Goal: Find specific page/section: Locate item on page

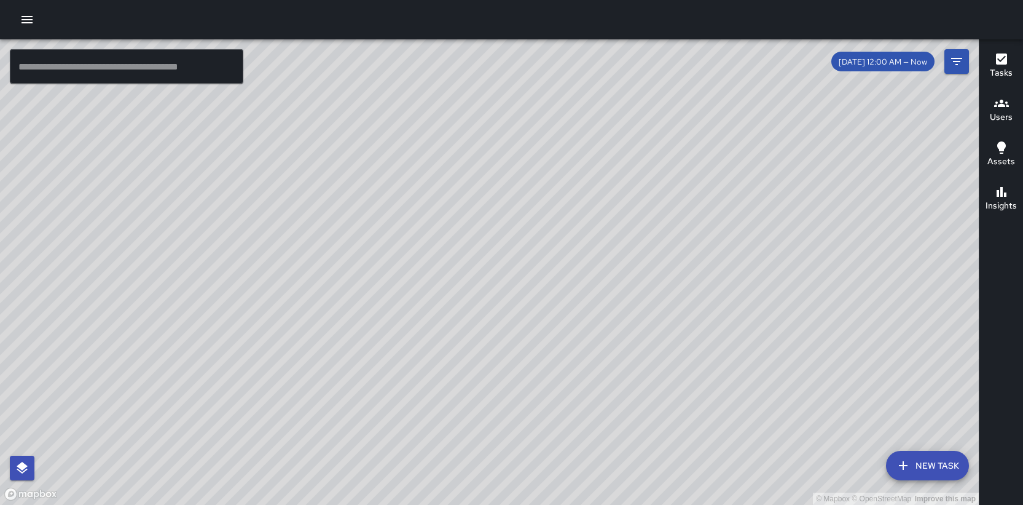
drag, startPoint x: 625, startPoint y: 177, endPoint x: 573, endPoint y: 242, distance: 82.6
click at [573, 242] on div "© Mapbox © OpenStreetMap Improve this map" at bounding box center [489, 271] width 979 height 465
drag, startPoint x: 592, startPoint y: 232, endPoint x: 484, endPoint y: 403, distance: 202.2
click at [484, 403] on div "© Mapbox © OpenStreetMap Improve this map" at bounding box center [489, 271] width 979 height 465
drag, startPoint x: 430, startPoint y: 361, endPoint x: 559, endPoint y: 154, distance: 244.0
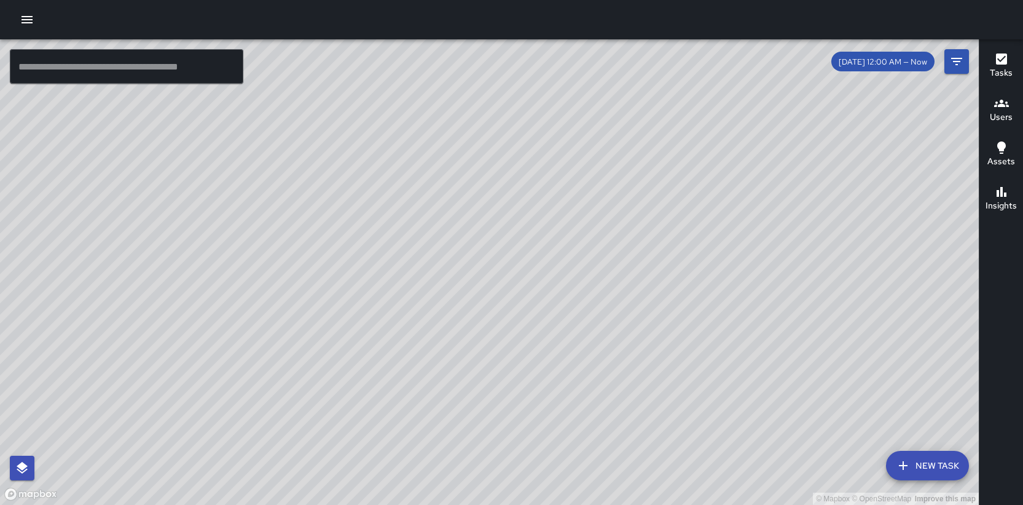
click at [559, 154] on div "© Mapbox © OpenStreetMap Improve this map" at bounding box center [489, 271] width 979 height 465
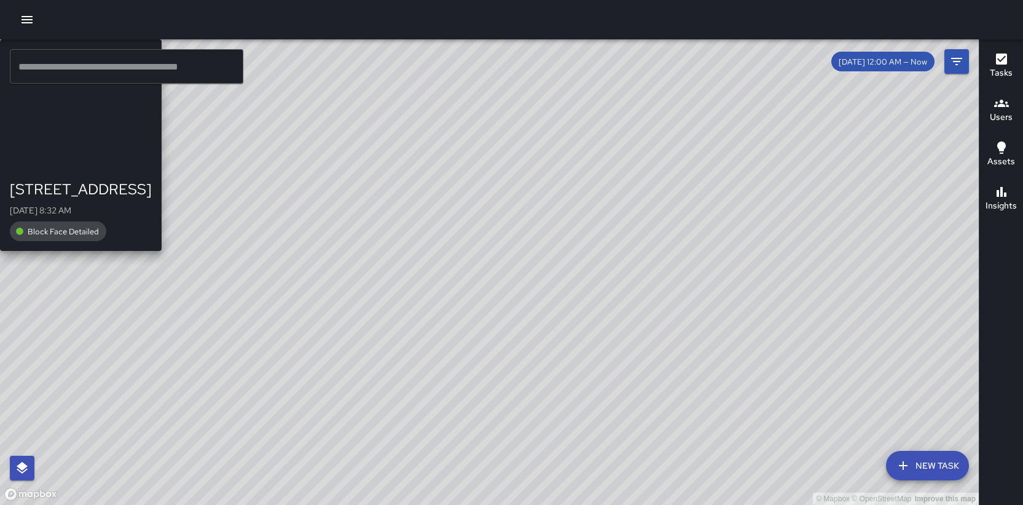
drag, startPoint x: 499, startPoint y: 280, endPoint x: 545, endPoint y: 154, distance: 134.2
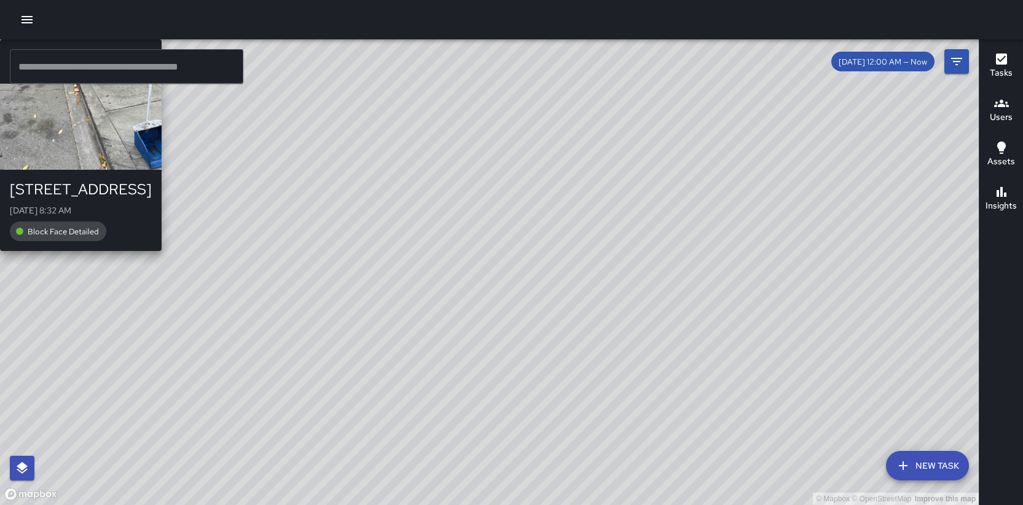
click at [545, 154] on div "© Mapbox © OpenStreetMap Improve this map E2 Echo 2 [GEOGRAPHIC_DATA][DATE] 8:3…" at bounding box center [489, 271] width 979 height 465
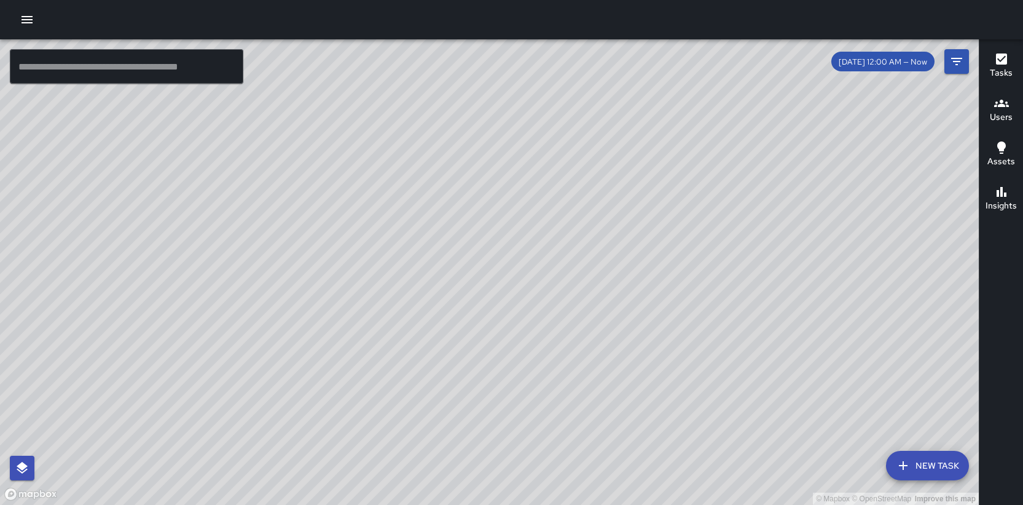
drag, startPoint x: 383, startPoint y: 302, endPoint x: 459, endPoint y: 124, distance: 193.3
click at [459, 124] on div "© Mapbox © OpenStreetMap Improve this map" at bounding box center [489, 271] width 979 height 465
drag, startPoint x: 473, startPoint y: 241, endPoint x: 530, endPoint y: 112, distance: 141.2
click at [530, 112] on div "© Mapbox © OpenStreetMap Improve this map" at bounding box center [489, 271] width 979 height 465
drag, startPoint x: 461, startPoint y: 261, endPoint x: 511, endPoint y: 144, distance: 126.9
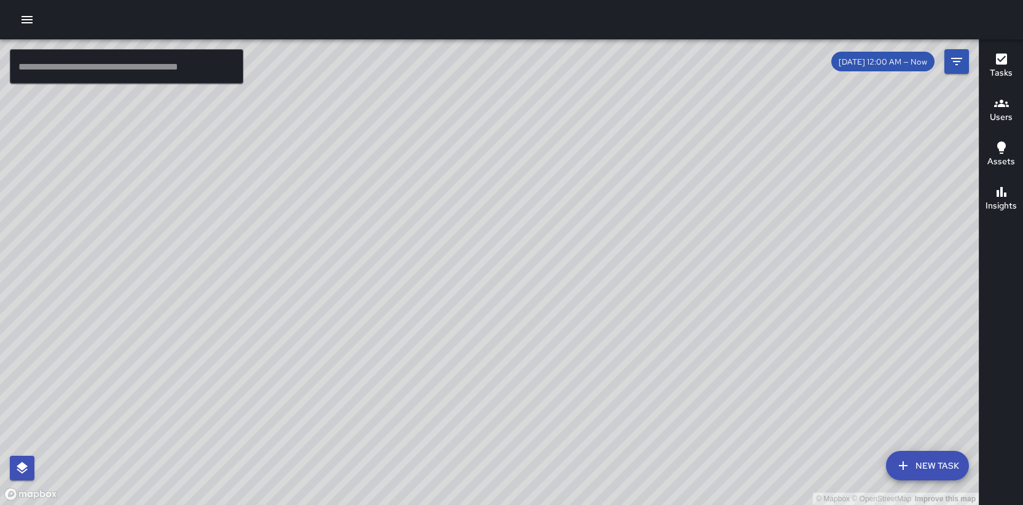
click at [511, 144] on div "© Mapbox © OpenStreetMap Improve this map" at bounding box center [489, 271] width 979 height 465
drag, startPoint x: 464, startPoint y: 318, endPoint x: 421, endPoint y: 290, distance: 51.1
click at [421, 290] on div "© Mapbox © OpenStreetMap Improve this map" at bounding box center [489, 271] width 979 height 465
drag, startPoint x: 471, startPoint y: 257, endPoint x: 435, endPoint y: 147, distance: 115.8
click at [435, 147] on div "© Mapbox © OpenStreetMap Improve this map" at bounding box center [489, 271] width 979 height 465
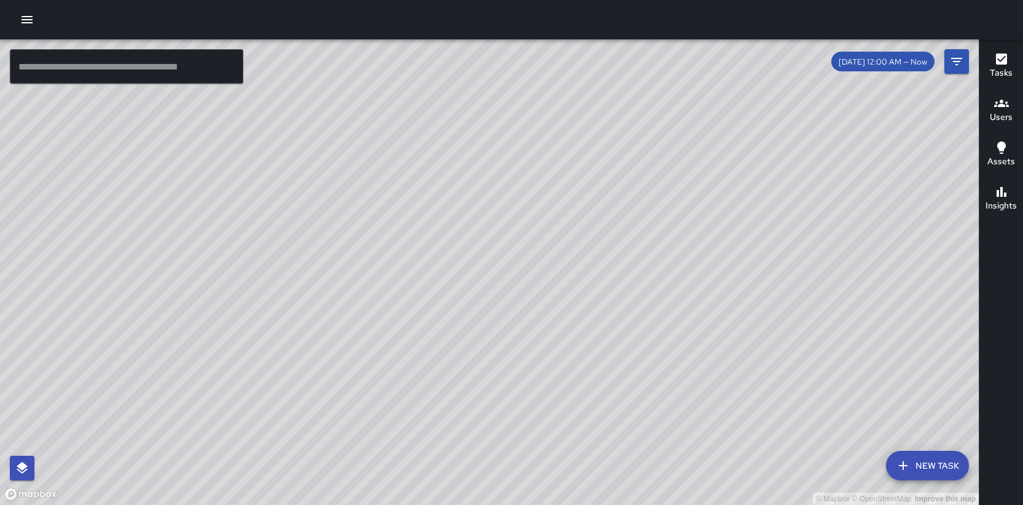
drag, startPoint x: 458, startPoint y: 227, endPoint x: 431, endPoint y: 87, distance: 142.7
click at [432, 87] on div "© Mapbox © OpenStreetMap Improve this map" at bounding box center [489, 271] width 979 height 465
drag, startPoint x: 635, startPoint y: 211, endPoint x: 482, endPoint y: 109, distance: 184.8
click at [484, 95] on div "© Mapbox © OpenStreetMap Improve this map" at bounding box center [489, 271] width 979 height 465
drag, startPoint x: 486, startPoint y: 153, endPoint x: 646, endPoint y: 267, distance: 196.1
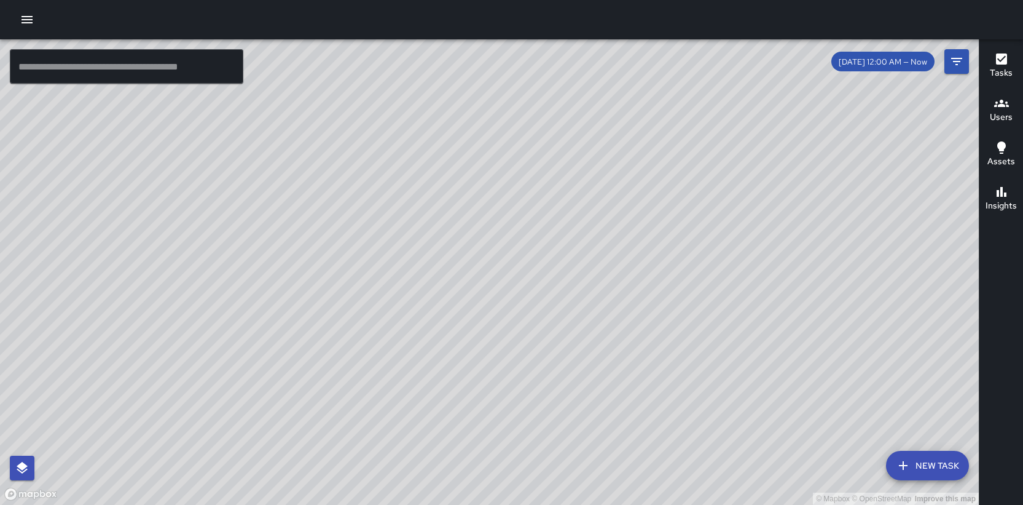
click at [670, 283] on div "© Mapbox © OpenStreetMap Improve this map" at bounding box center [489, 271] width 979 height 465
drag, startPoint x: 462, startPoint y: 207, endPoint x: 593, endPoint y: 301, distance: 161.7
click at [620, 337] on div "© Mapbox © OpenStreetMap Improve this map" at bounding box center [489, 271] width 979 height 465
drag, startPoint x: 527, startPoint y: 196, endPoint x: 453, endPoint y: 337, distance: 159.2
click at [449, 342] on div "© Mapbox © OpenStreetMap Improve this map" at bounding box center [489, 271] width 979 height 465
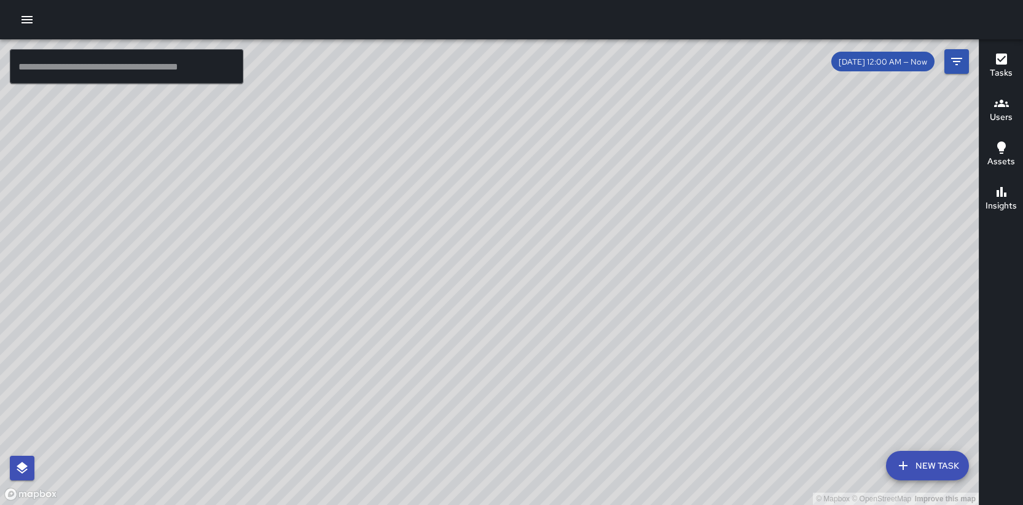
drag, startPoint x: 586, startPoint y: 170, endPoint x: 491, endPoint y: 325, distance: 181.8
click at [491, 325] on div "© Mapbox © OpenStreetMap Improve this map" at bounding box center [489, 271] width 979 height 465
drag, startPoint x: 462, startPoint y: 347, endPoint x: 403, endPoint y: 213, distance: 146.1
click at [403, 213] on div "© Mapbox © OpenStreetMap Improve this map" at bounding box center [489, 271] width 979 height 465
drag, startPoint x: 421, startPoint y: 233, endPoint x: 497, endPoint y: 244, distance: 77.0
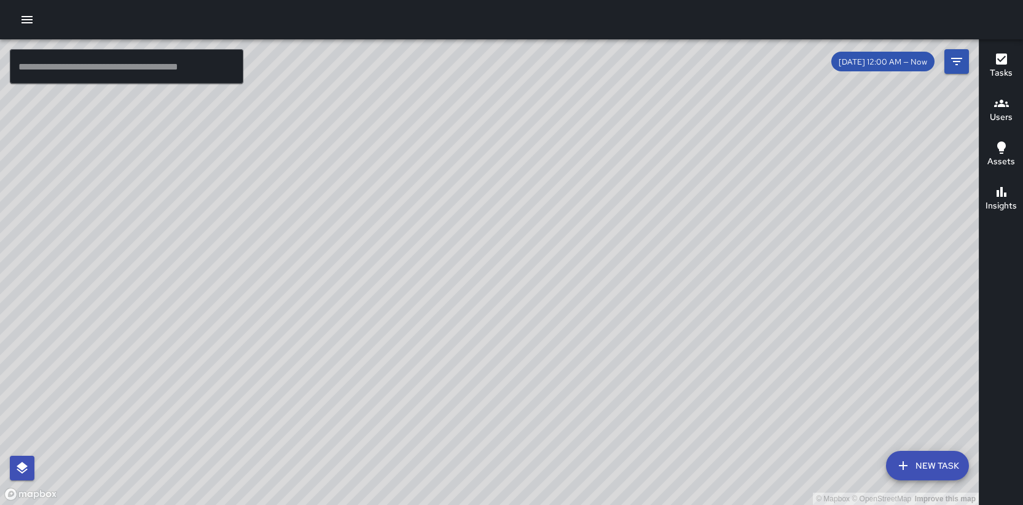
click at [497, 244] on div "© Mapbox © OpenStreetMap Improve this map" at bounding box center [489, 271] width 979 height 465
drag, startPoint x: 395, startPoint y: 282, endPoint x: 525, endPoint y: 235, distance: 138.4
click at [525, 235] on div "© Mapbox © OpenStreetMap Improve this map" at bounding box center [489, 271] width 979 height 465
drag, startPoint x: 527, startPoint y: 245, endPoint x: 388, endPoint y: 426, distance: 228.3
click at [388, 426] on div "© Mapbox © OpenStreetMap Improve this map" at bounding box center [489, 271] width 979 height 465
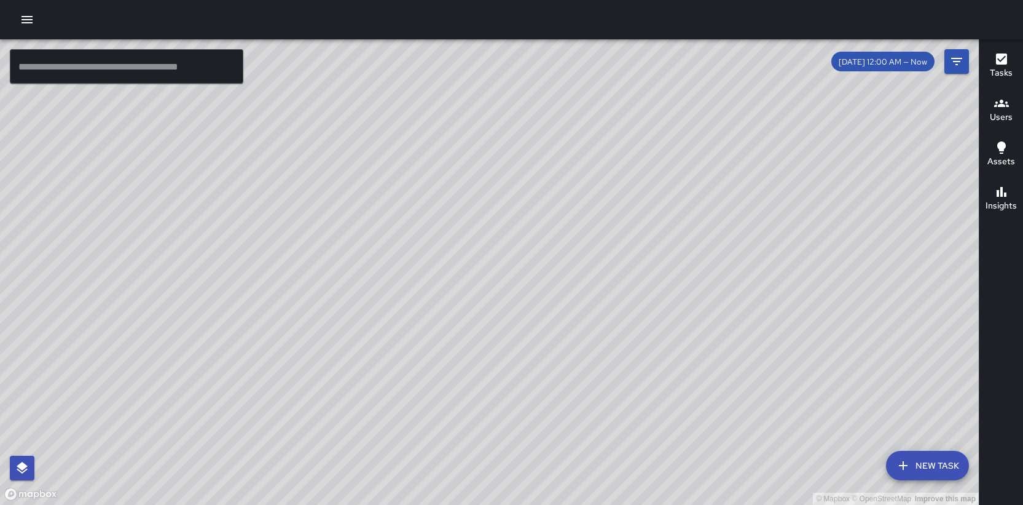
drag, startPoint x: 553, startPoint y: 248, endPoint x: 411, endPoint y: 430, distance: 230.4
click at [411, 430] on div "© Mapbox © OpenStreetMap Improve this map" at bounding box center [489, 271] width 979 height 465
drag, startPoint x: 558, startPoint y: 218, endPoint x: 426, endPoint y: 425, distance: 245.7
click at [425, 429] on div "© Mapbox © OpenStreetMap Improve this map" at bounding box center [489, 271] width 979 height 465
drag, startPoint x: 476, startPoint y: 239, endPoint x: 399, endPoint y: 408, distance: 185.4
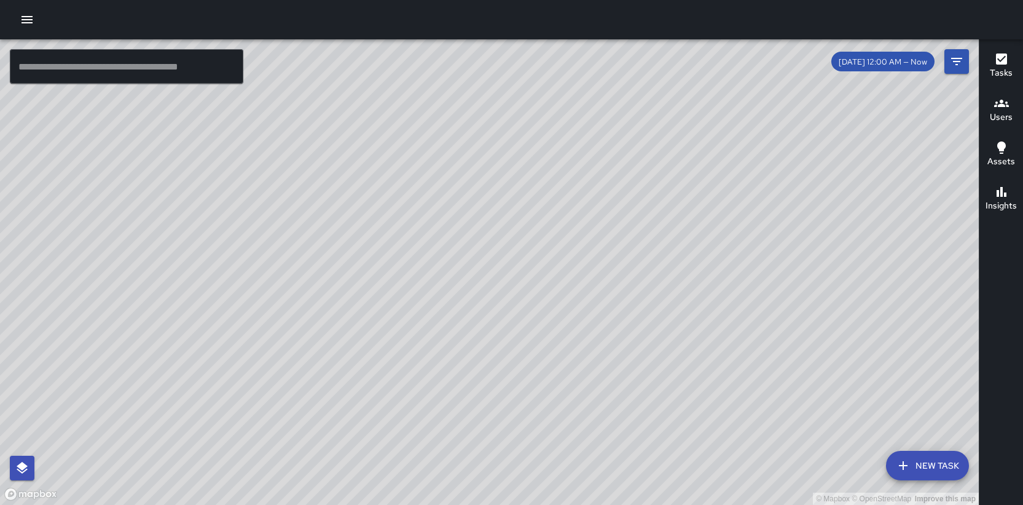
click at [399, 408] on div "© Mapbox © OpenStreetMap Improve this map" at bounding box center [489, 271] width 979 height 465
drag, startPoint x: 441, startPoint y: 347, endPoint x: 387, endPoint y: 280, distance: 85.6
click at [387, 280] on div "© Mapbox © OpenStreetMap Improve this map" at bounding box center [489, 271] width 979 height 465
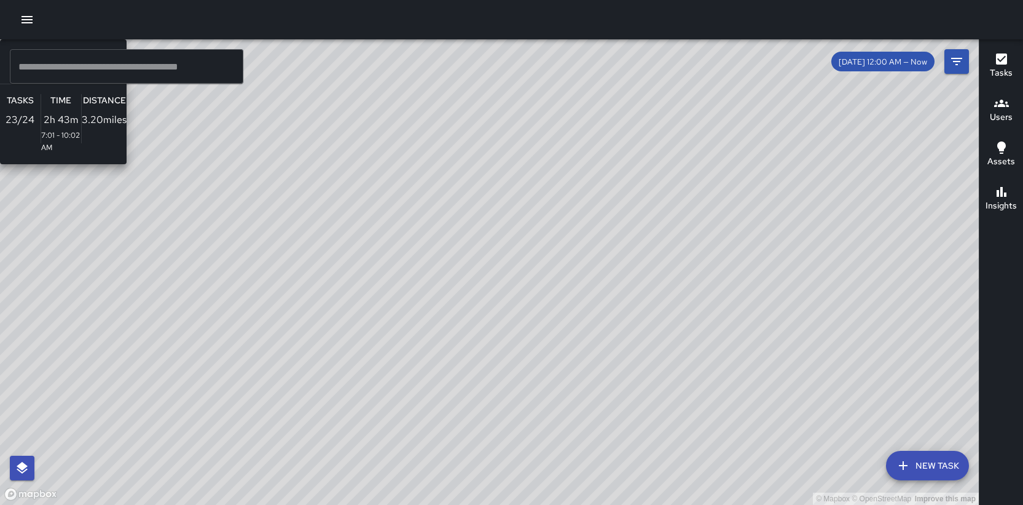
click at [401, 87] on div "© Mapbox © OpenStreetMap Improve this map E2 Echo 2 Supervisor Tasks 23 / 24 Ti…" at bounding box center [489, 271] width 979 height 465
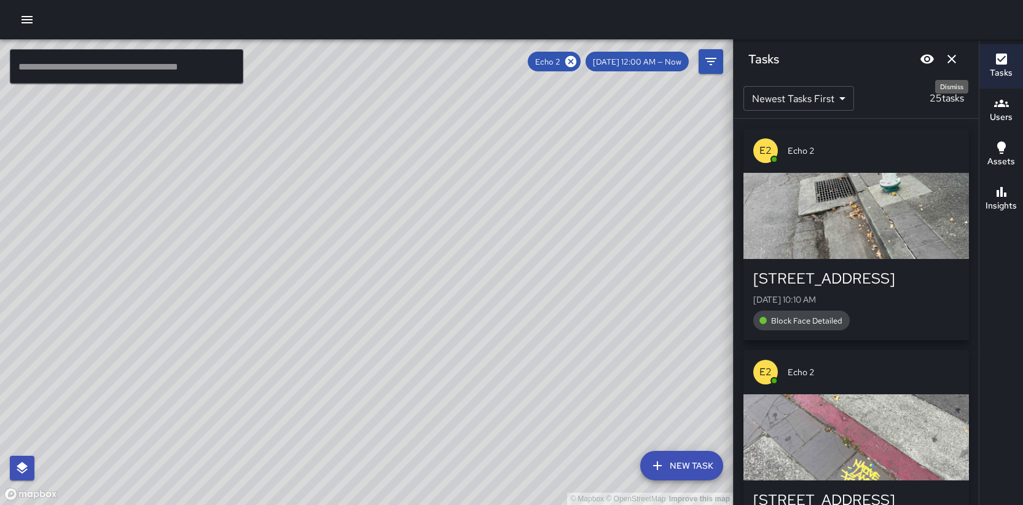
click at [952, 58] on icon "Dismiss" at bounding box center [952, 59] width 9 height 9
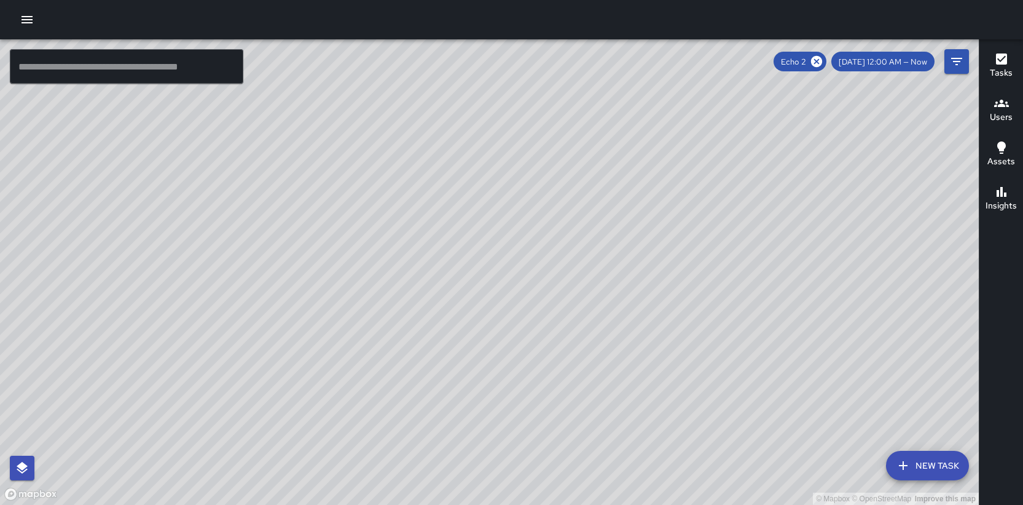
drag, startPoint x: 465, startPoint y: 377, endPoint x: 614, endPoint y: 187, distance: 240.7
click at [614, 187] on div "© Mapbox © OpenStreetMap Improve this map" at bounding box center [489, 271] width 979 height 465
drag, startPoint x: 525, startPoint y: 272, endPoint x: 582, endPoint y: 157, distance: 127.5
click at [582, 157] on div "© Mapbox © OpenStreetMap Improve this map" at bounding box center [489, 271] width 979 height 465
drag, startPoint x: 610, startPoint y: 160, endPoint x: 545, endPoint y: 249, distance: 110.0
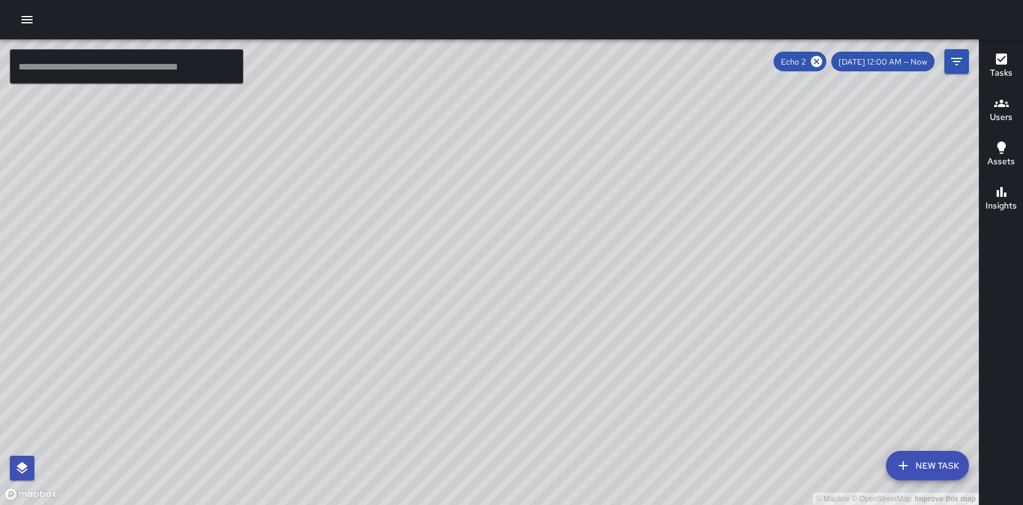
click at [545, 249] on div "© Mapbox © OpenStreetMap Improve this map" at bounding box center [489, 271] width 979 height 465
drag, startPoint x: 463, startPoint y: 323, endPoint x: 399, endPoint y: 391, distance: 93.5
click at [398, 392] on div "© Mapbox © OpenStreetMap Improve this map" at bounding box center [489, 271] width 979 height 465
drag, startPoint x: 470, startPoint y: 320, endPoint x: 382, endPoint y: 351, distance: 93.1
click at [382, 351] on div "© Mapbox © OpenStreetMap Improve this map" at bounding box center [489, 271] width 979 height 465
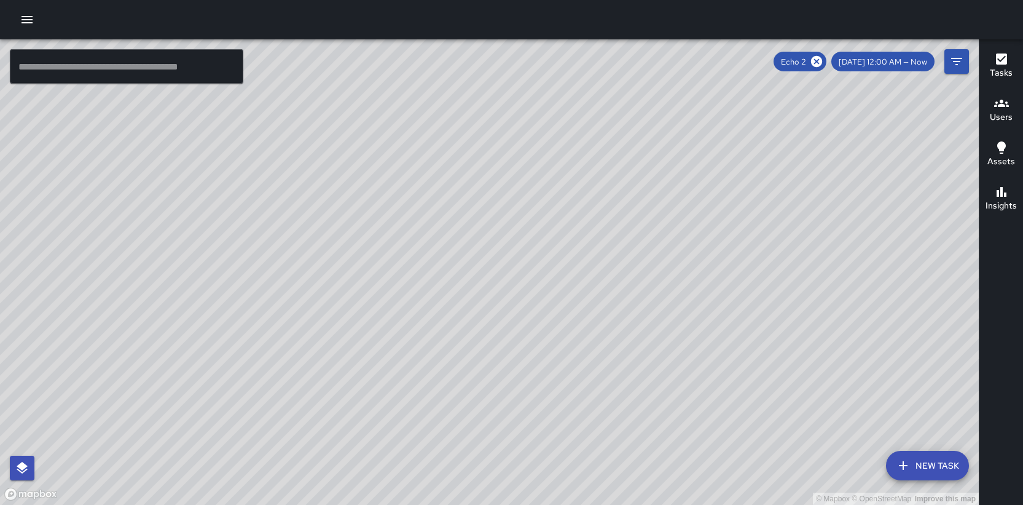
drag, startPoint x: 441, startPoint y: 296, endPoint x: 393, endPoint y: 371, distance: 89.3
click at [393, 371] on div "© Mapbox © OpenStreetMap Improve this map" at bounding box center [489, 271] width 979 height 465
drag, startPoint x: 481, startPoint y: 251, endPoint x: 532, endPoint y: 229, distance: 55.3
click at [532, 231] on div "© Mapbox © OpenStreetMap Improve this map" at bounding box center [489, 271] width 979 height 465
click at [824, 61] on icon at bounding box center [817, 62] width 14 height 14
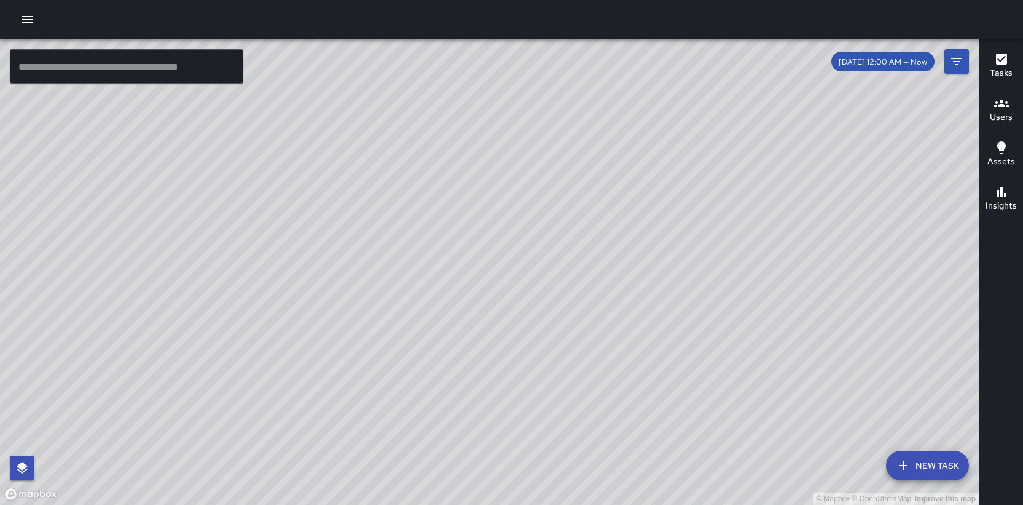
drag, startPoint x: 392, startPoint y: 334, endPoint x: 519, endPoint y: 140, distance: 232.2
click at [521, 140] on div "© Mapbox © OpenStreetMap Improve this map" at bounding box center [489, 271] width 979 height 465
drag, startPoint x: 468, startPoint y: 250, endPoint x: 522, endPoint y: 87, distance: 171.0
click at [522, 88] on div "© Mapbox © OpenStreetMap Improve this map" at bounding box center [489, 271] width 979 height 465
drag, startPoint x: 476, startPoint y: 218, endPoint x: 490, endPoint y: 117, distance: 102.3
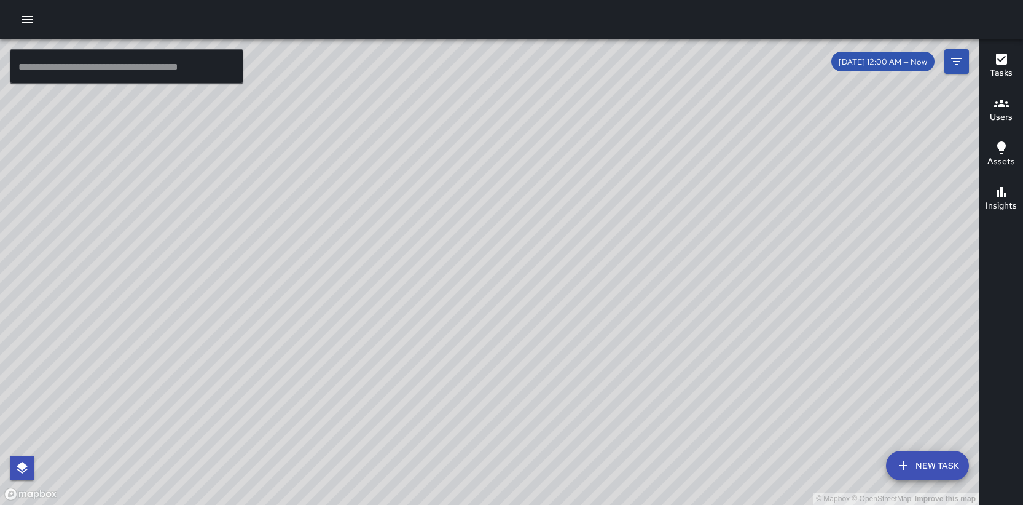
click at [490, 117] on div "© Mapbox © OpenStreetMap Improve this map" at bounding box center [489, 271] width 979 height 465
drag, startPoint x: 393, startPoint y: 289, endPoint x: 387, endPoint y: 214, distance: 75.3
click at [387, 214] on div "© Mapbox © OpenStreetMap Improve this map" at bounding box center [489, 271] width 979 height 465
drag, startPoint x: 417, startPoint y: 187, endPoint x: 337, endPoint y: 436, distance: 261.4
click at [337, 436] on div "© Mapbox © OpenStreetMap Improve this map" at bounding box center [489, 271] width 979 height 465
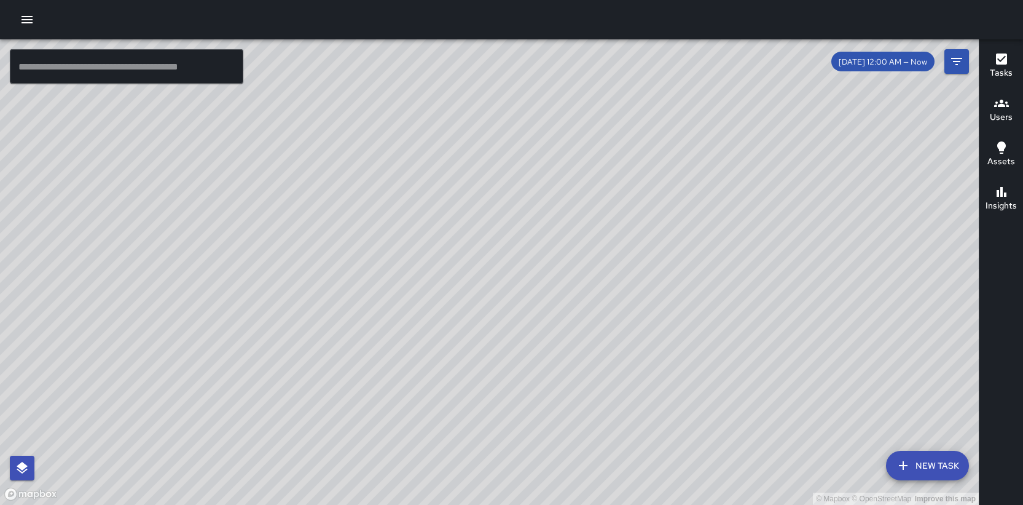
drag, startPoint x: 382, startPoint y: 221, endPoint x: 348, endPoint y: 388, distance: 170.7
click at [348, 388] on div "© Mapbox © OpenStreetMap Improve this map" at bounding box center [489, 271] width 979 height 465
drag, startPoint x: 331, startPoint y: 225, endPoint x: 524, endPoint y: 275, distance: 199.9
click at [524, 275] on div "© Mapbox © OpenStreetMap Improve this map" at bounding box center [489, 271] width 979 height 465
drag, startPoint x: 509, startPoint y: 244, endPoint x: 519, endPoint y: 372, distance: 128.9
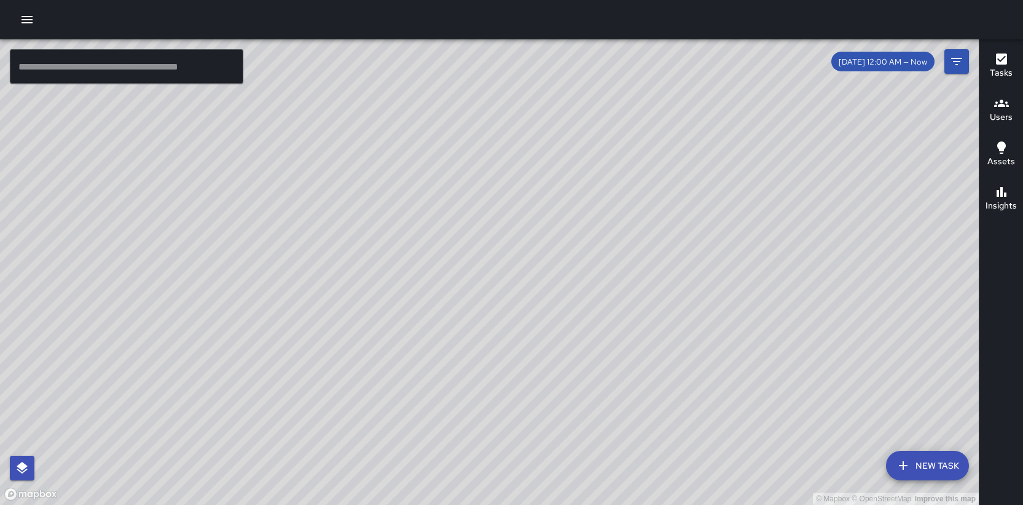
click at [519, 372] on div "© Mapbox © OpenStreetMap Improve this map" at bounding box center [489, 271] width 979 height 465
drag, startPoint x: 575, startPoint y: 199, endPoint x: 454, endPoint y: 127, distance: 140.8
click at [455, 127] on div "© Mapbox © OpenStreetMap Improve this map" at bounding box center [489, 271] width 979 height 465
drag, startPoint x: 505, startPoint y: 252, endPoint x: 588, endPoint y: 107, distance: 166.8
click at [592, 100] on div "© Mapbox © OpenStreetMap Improve this map" at bounding box center [489, 271] width 979 height 465
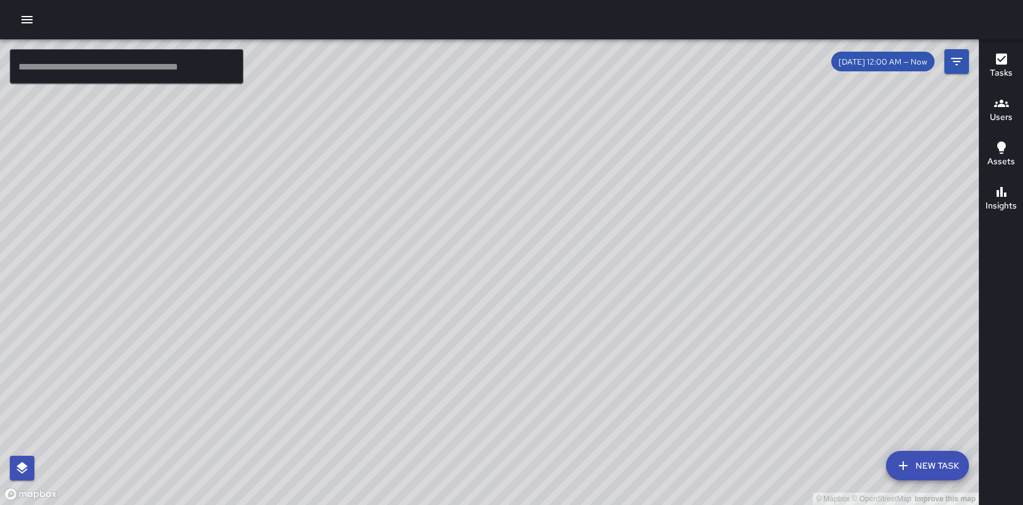
drag, startPoint x: 515, startPoint y: 184, endPoint x: 455, endPoint y: 141, distance: 73.7
click at [455, 141] on div "© Mapbox © OpenStreetMap Improve this map" at bounding box center [489, 271] width 979 height 465
drag, startPoint x: 395, startPoint y: 128, endPoint x: 478, endPoint y: 19, distance: 136.9
click at [478, 19] on div "© Mapbox © OpenStreetMap Improve this map ​ New Task [DATE] 12:00 AM — Now Map …" at bounding box center [511, 252] width 1023 height 505
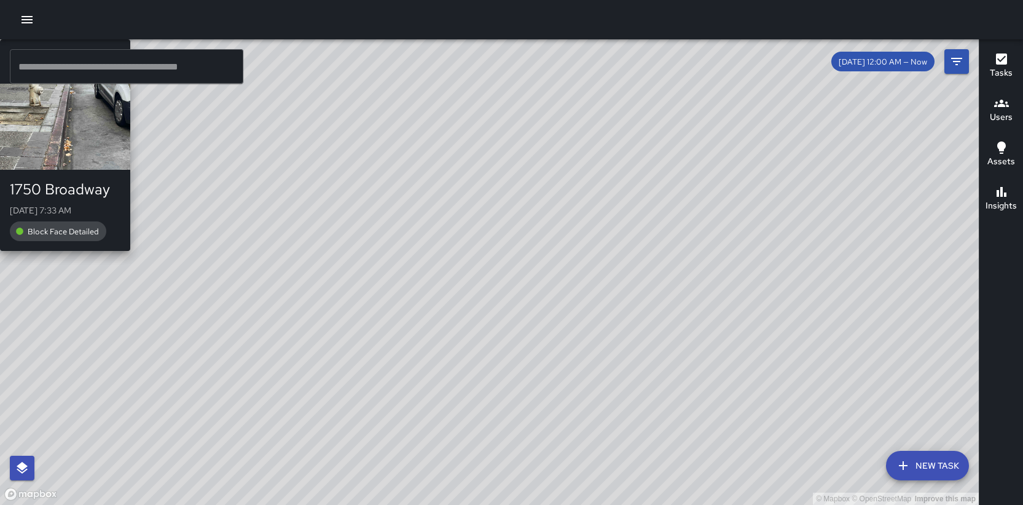
drag, startPoint x: 466, startPoint y: 75, endPoint x: 543, endPoint y: 315, distance: 252.1
click at [543, 315] on div "© Mapbox © OpenStreetMap Improve this map M6 [PERSON_NAME] 6 [GEOGRAPHIC_DATA][…" at bounding box center [489, 271] width 979 height 465
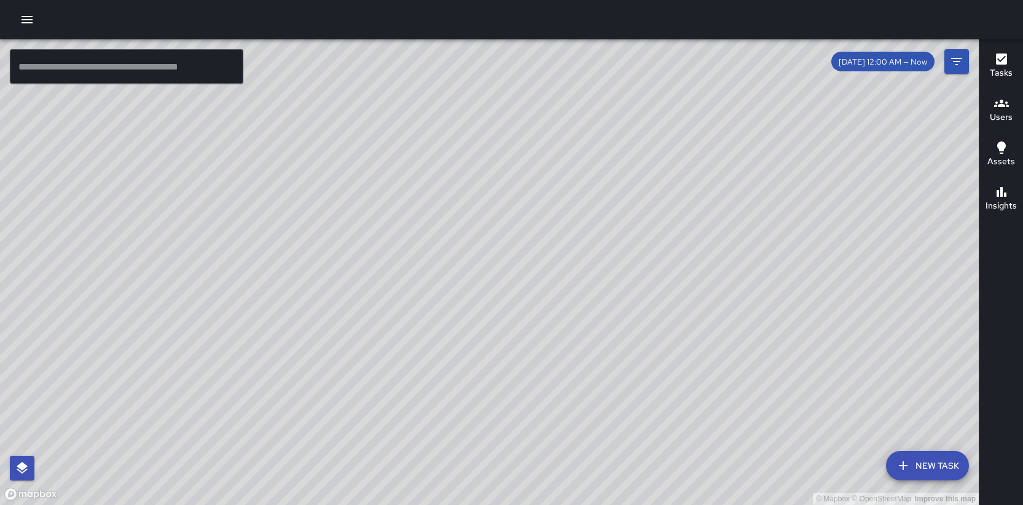
click at [661, 315] on div "© Mapbox © OpenStreetMap Improve this map" at bounding box center [489, 271] width 979 height 465
drag, startPoint x: 385, startPoint y: 155, endPoint x: 259, endPoint y: 473, distance: 341.5
click at [259, 473] on div "© Mapbox © OpenStreetMap Improve this map" at bounding box center [489, 271] width 979 height 465
drag, startPoint x: 349, startPoint y: 233, endPoint x: 397, endPoint y: -12, distance: 249.3
click at [397, 0] on html "© Mapbox © OpenStreetMap Improve this map ​ New Task [DATE] 12:00 AM — Now Map …" at bounding box center [511, 252] width 1023 height 505
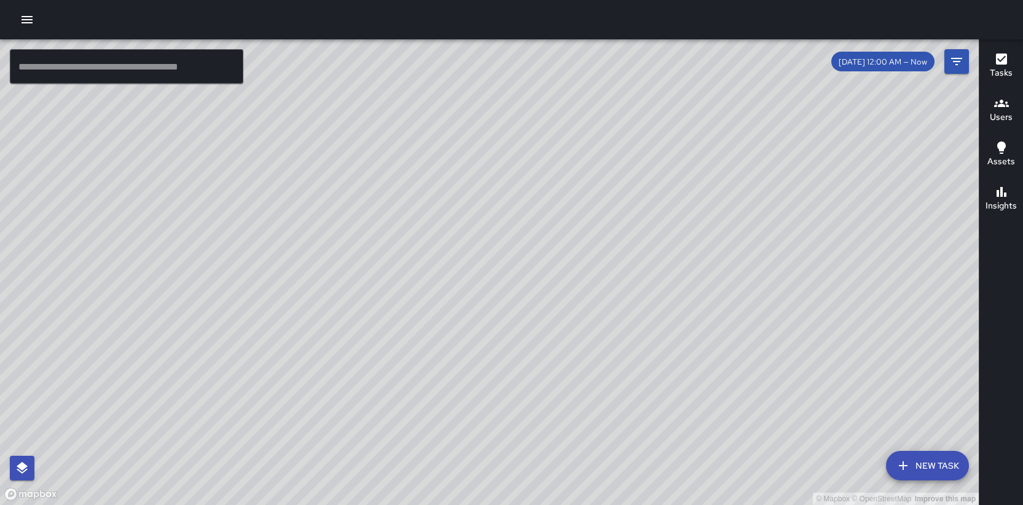
drag, startPoint x: 600, startPoint y: 184, endPoint x: 431, endPoint y: 420, distance: 290.3
click at [430, 424] on div "© Mapbox © OpenStreetMap Improve this map" at bounding box center [489, 271] width 979 height 465
drag, startPoint x: 510, startPoint y: 236, endPoint x: 432, endPoint y: 412, distance: 192.3
click at [431, 412] on div "© Mapbox © OpenStreetMap Improve this map" at bounding box center [489, 271] width 979 height 465
drag, startPoint x: 569, startPoint y: 157, endPoint x: 307, endPoint y: 427, distance: 376.4
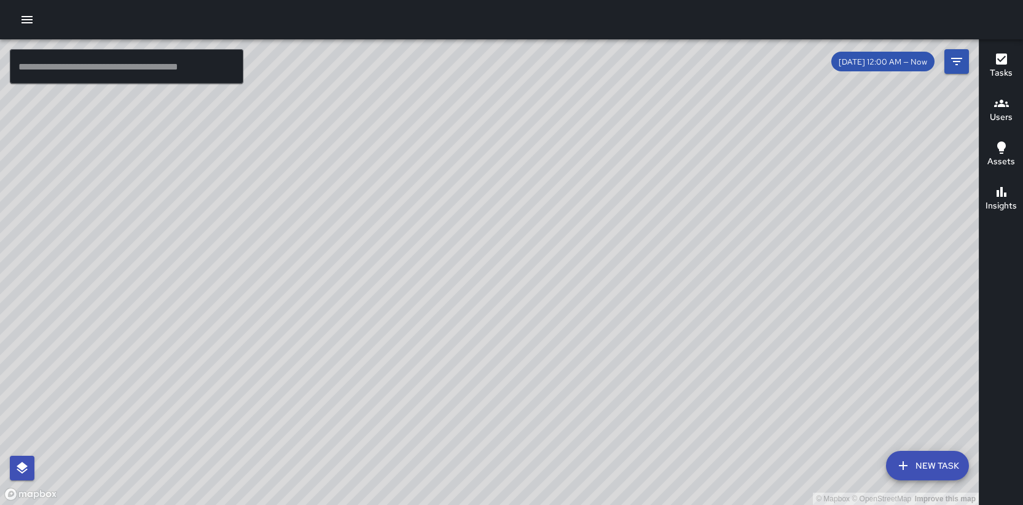
click at [307, 427] on div "© Mapbox © OpenStreetMap Improve this map" at bounding box center [489, 271] width 979 height 465
drag, startPoint x: 458, startPoint y: 213, endPoint x: 355, endPoint y: 407, distance: 219.9
click at [355, 407] on div "© Mapbox © OpenStreetMap Improve this map" at bounding box center [489, 271] width 979 height 465
drag, startPoint x: 586, startPoint y: 177, endPoint x: 607, endPoint y: -84, distance: 262.0
click at [607, 0] on html "© Mapbox © OpenStreetMap Improve this map ​ New Task [DATE] 12:00 AM — Now Map …" at bounding box center [511, 252] width 1023 height 505
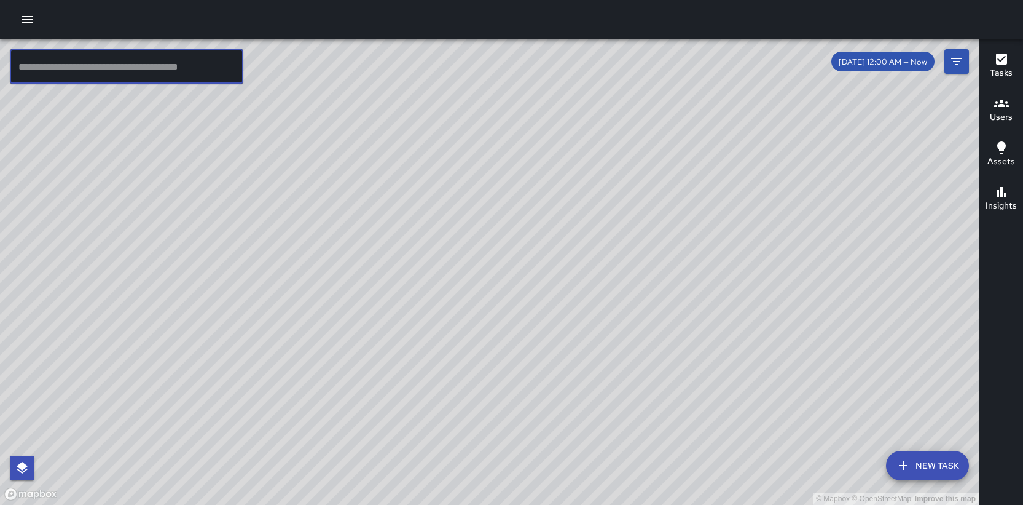
click at [173, 53] on input "text" at bounding box center [127, 66] width 234 height 34
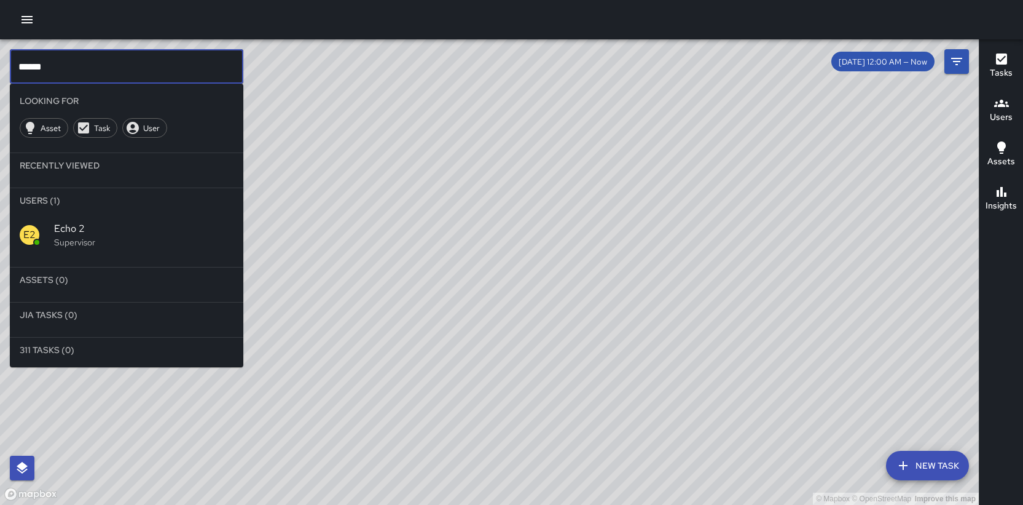
type input "******"
click at [88, 225] on span "Echo 2" at bounding box center [143, 228] width 179 height 15
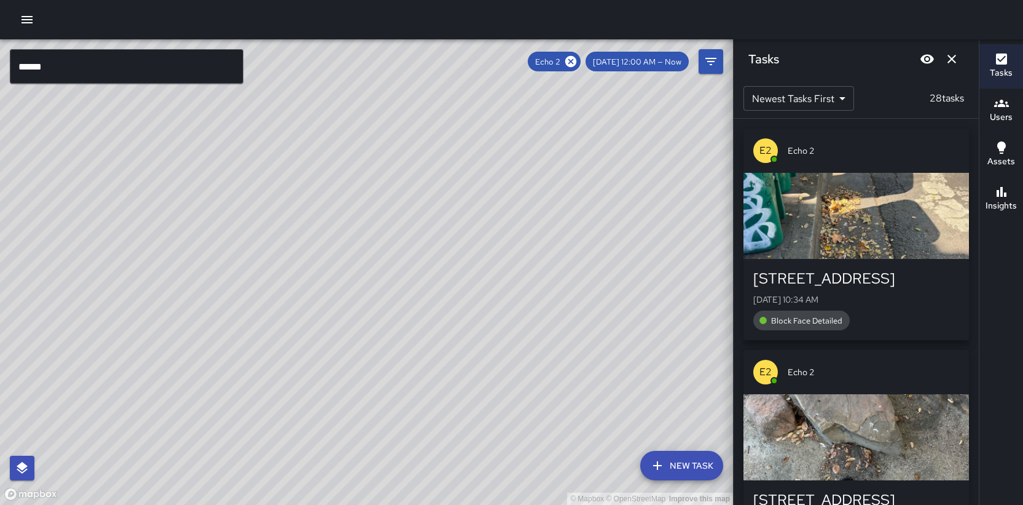
drag, startPoint x: 397, startPoint y: 160, endPoint x: 391, endPoint y: 293, distance: 132.9
click at [391, 293] on div "© Mapbox © OpenStreetMap Improve this map" at bounding box center [366, 271] width 733 height 465
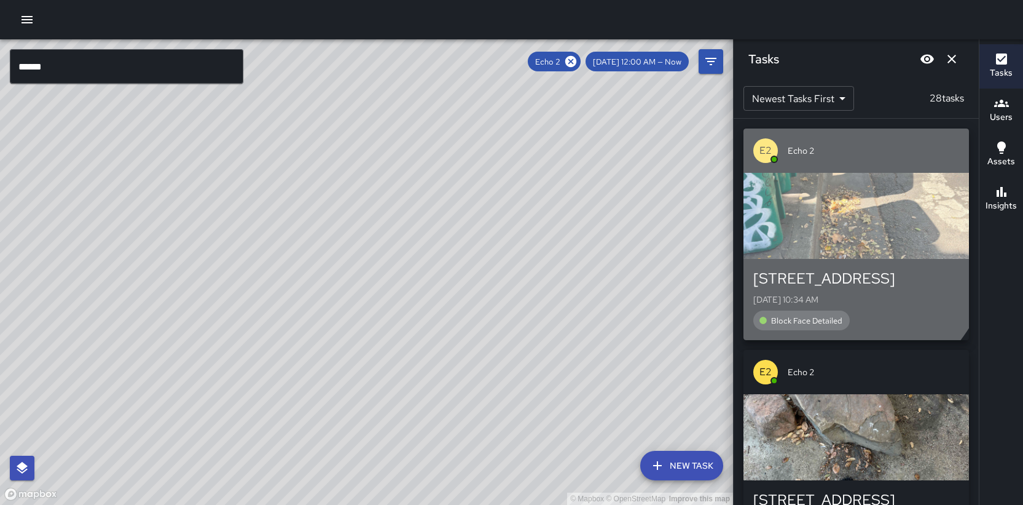
click at [809, 226] on div "button" at bounding box center [857, 216] width 226 height 86
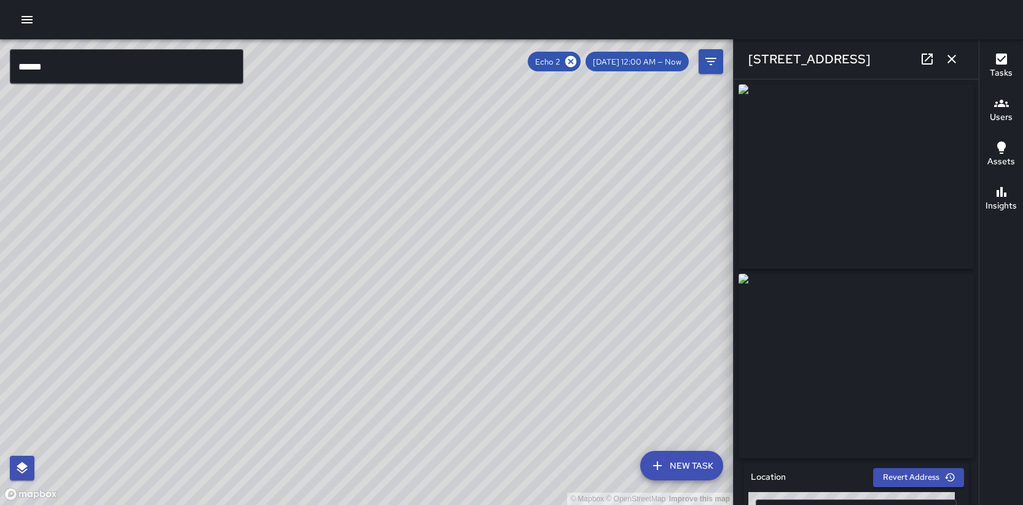
click at [954, 59] on icon "button" at bounding box center [952, 59] width 15 height 15
